Goal: Find specific page/section

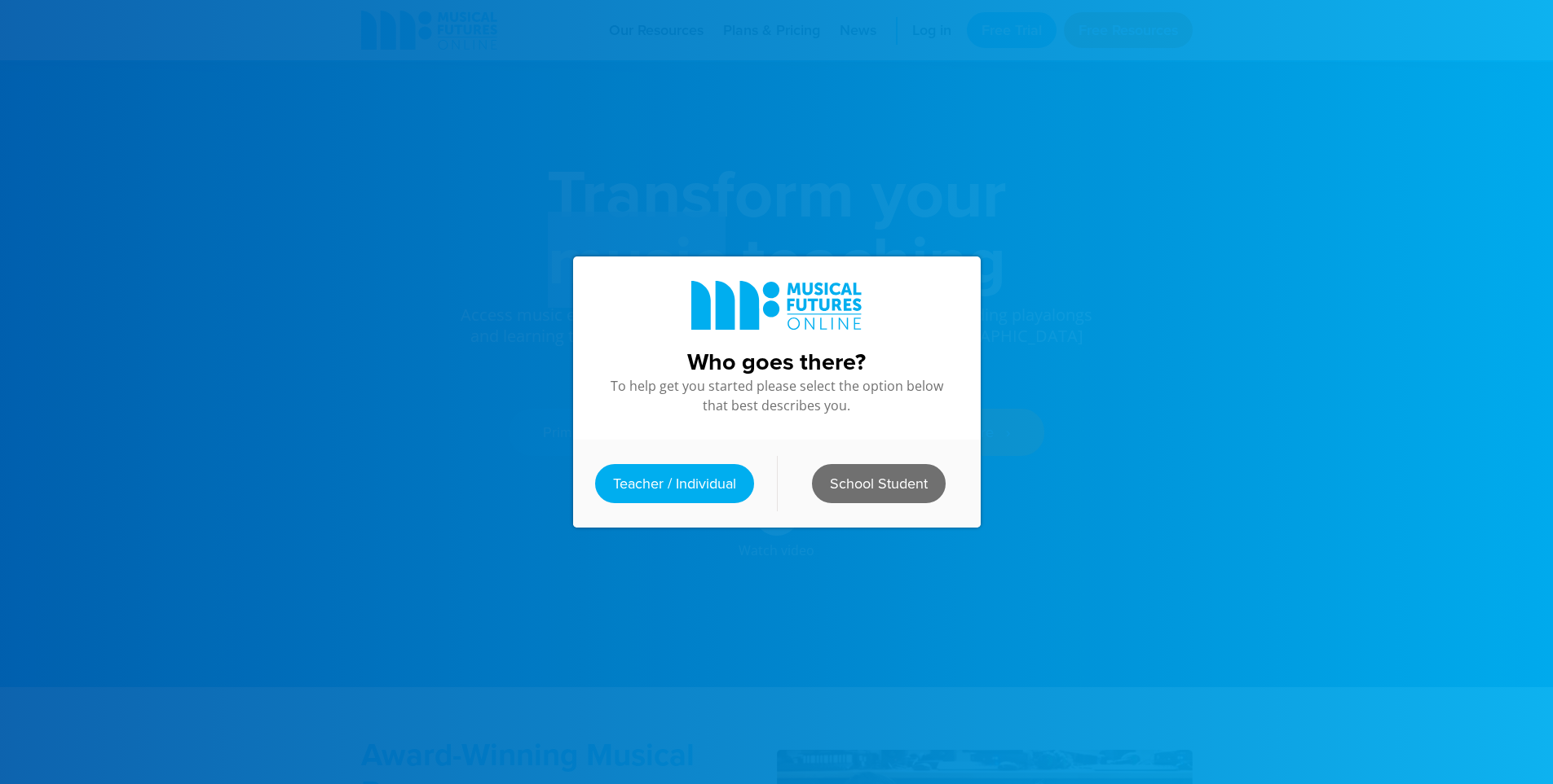
click at [871, 481] on link "School Student" at bounding box center [879, 483] width 134 height 39
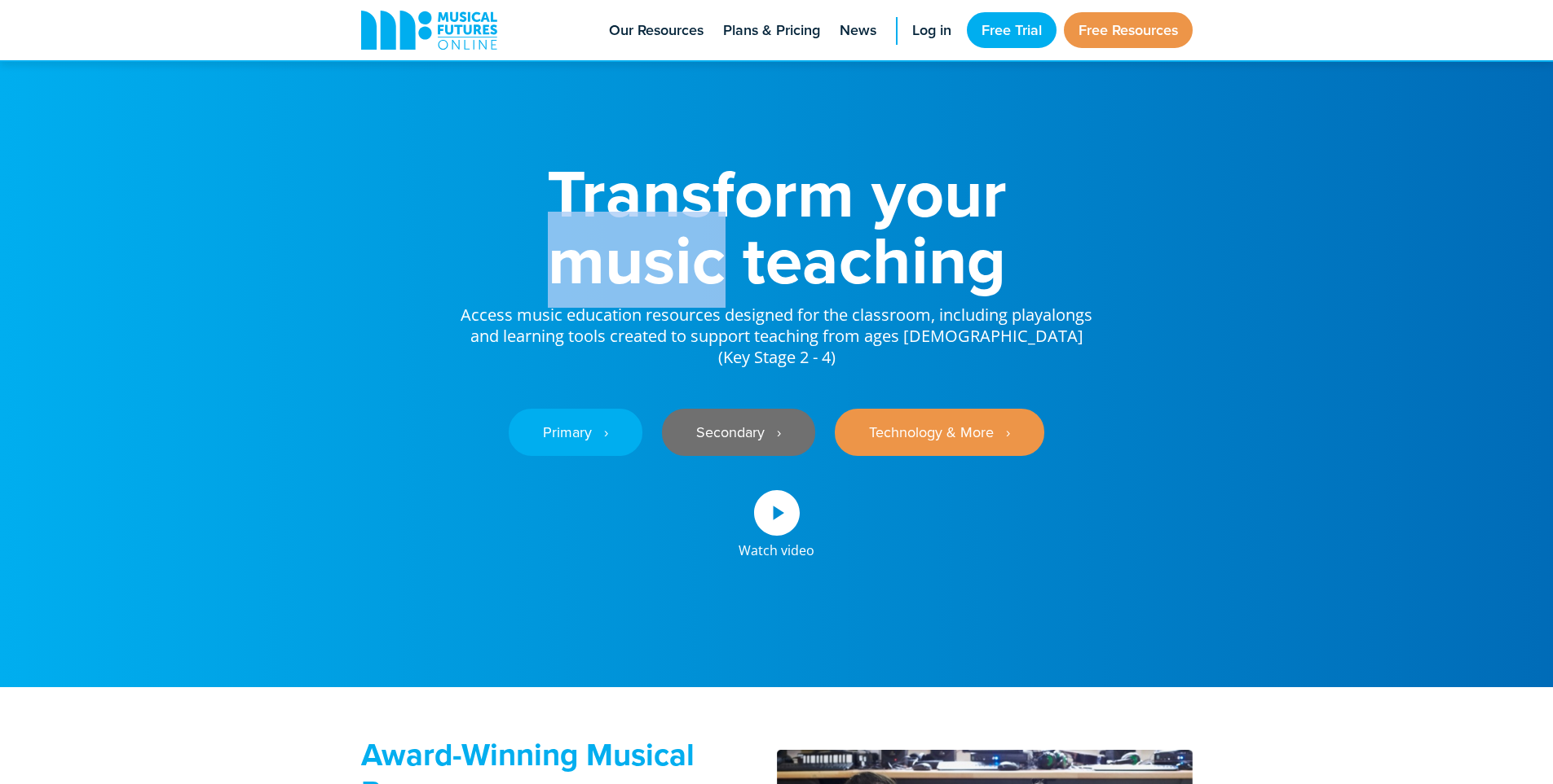
click at [731, 448] on link "Secondary ‎‏‏‎ ‎ ›" at bounding box center [738, 433] width 154 height 48
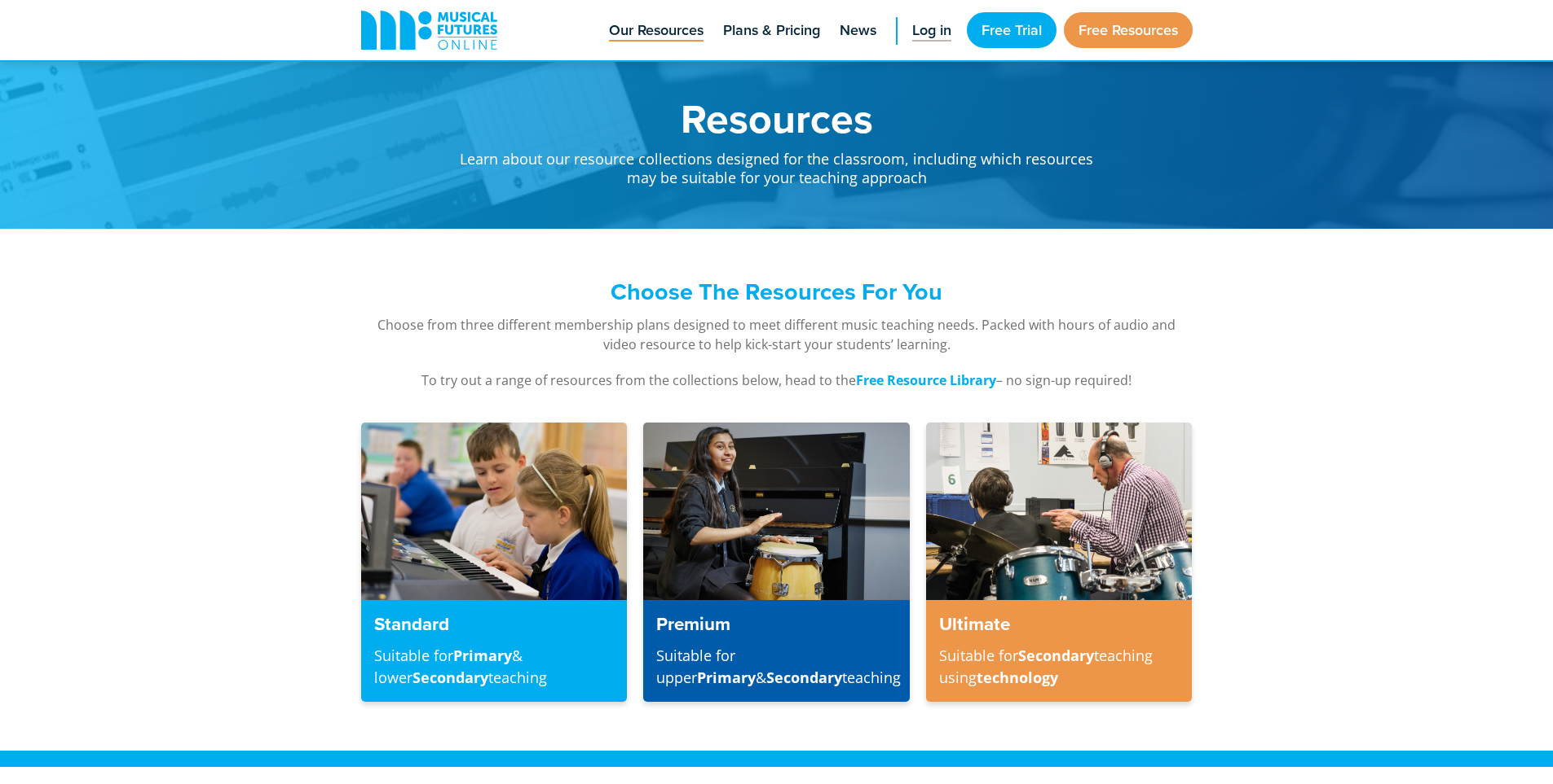
click at [914, 26] on span "Log in" at bounding box center [931, 31] width 39 height 22
